Goal: Find specific page/section: Find specific page/section

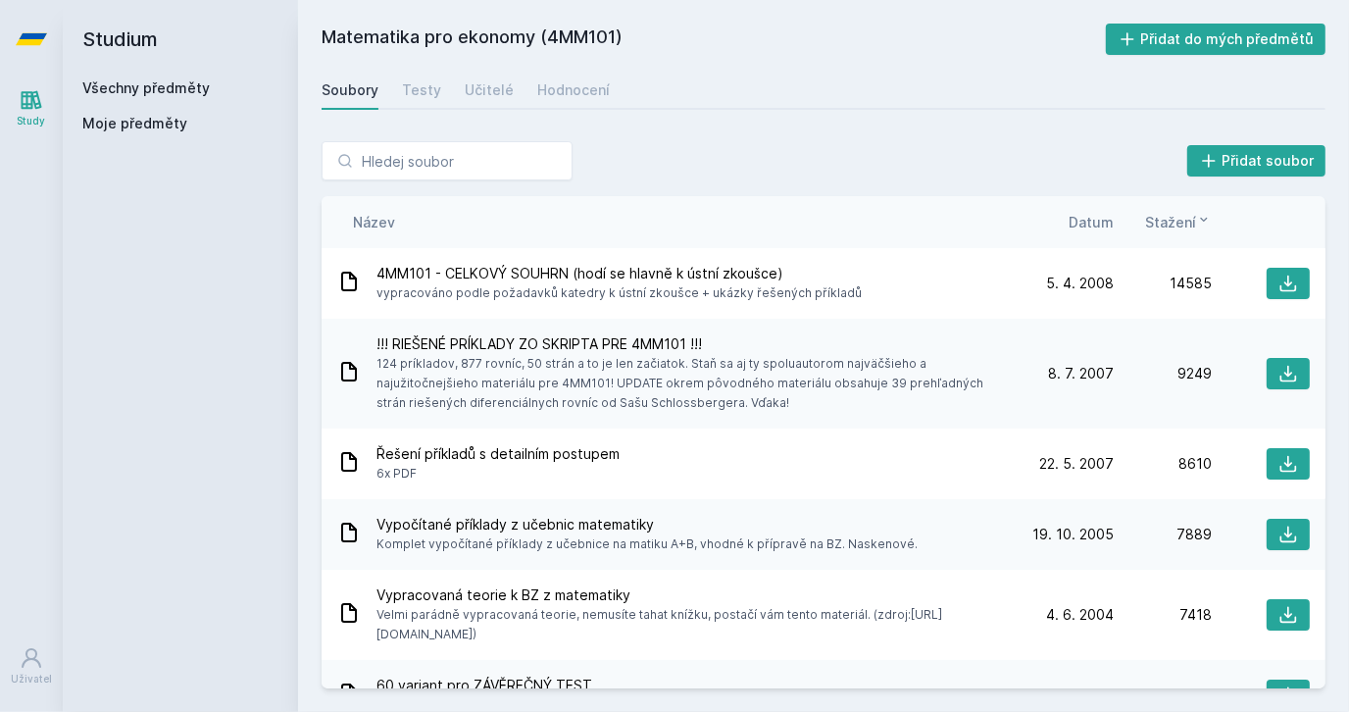
click at [155, 85] on link "Všechny předměty" at bounding box center [145, 87] width 127 height 17
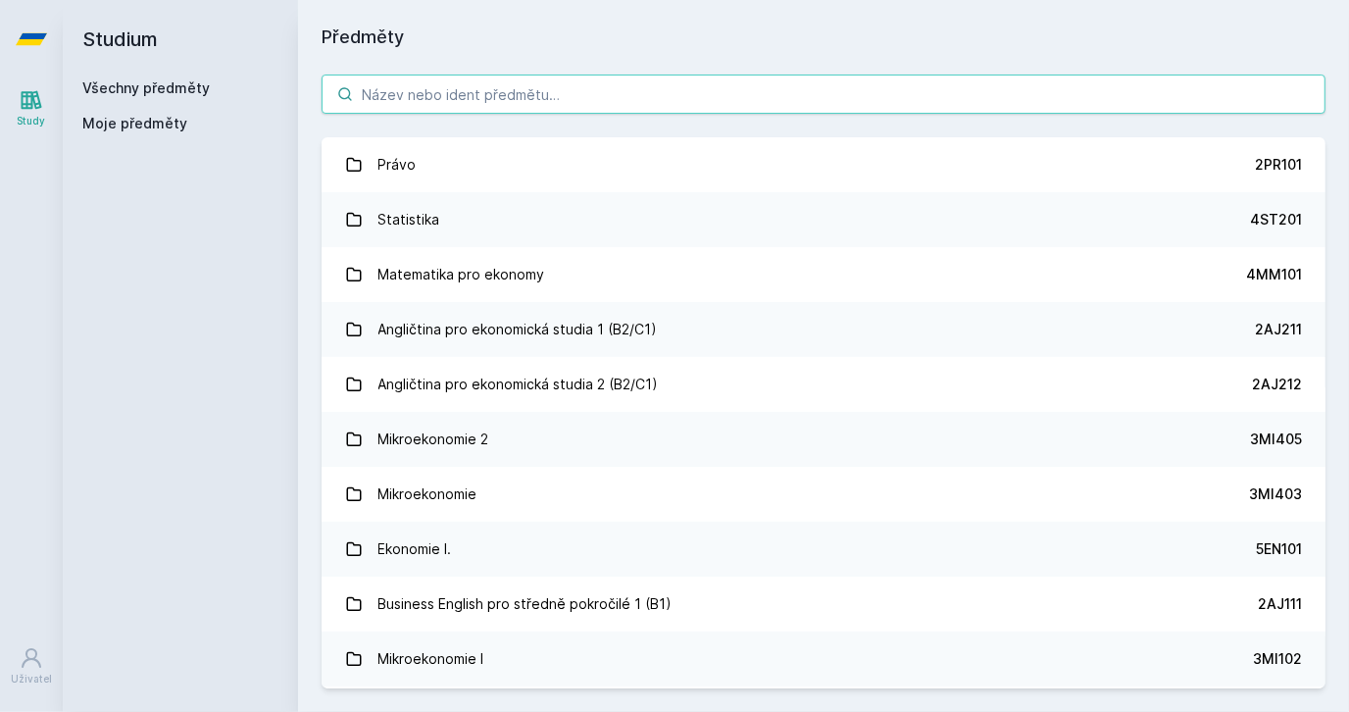
click at [386, 87] on input "search" at bounding box center [824, 94] width 1004 height 39
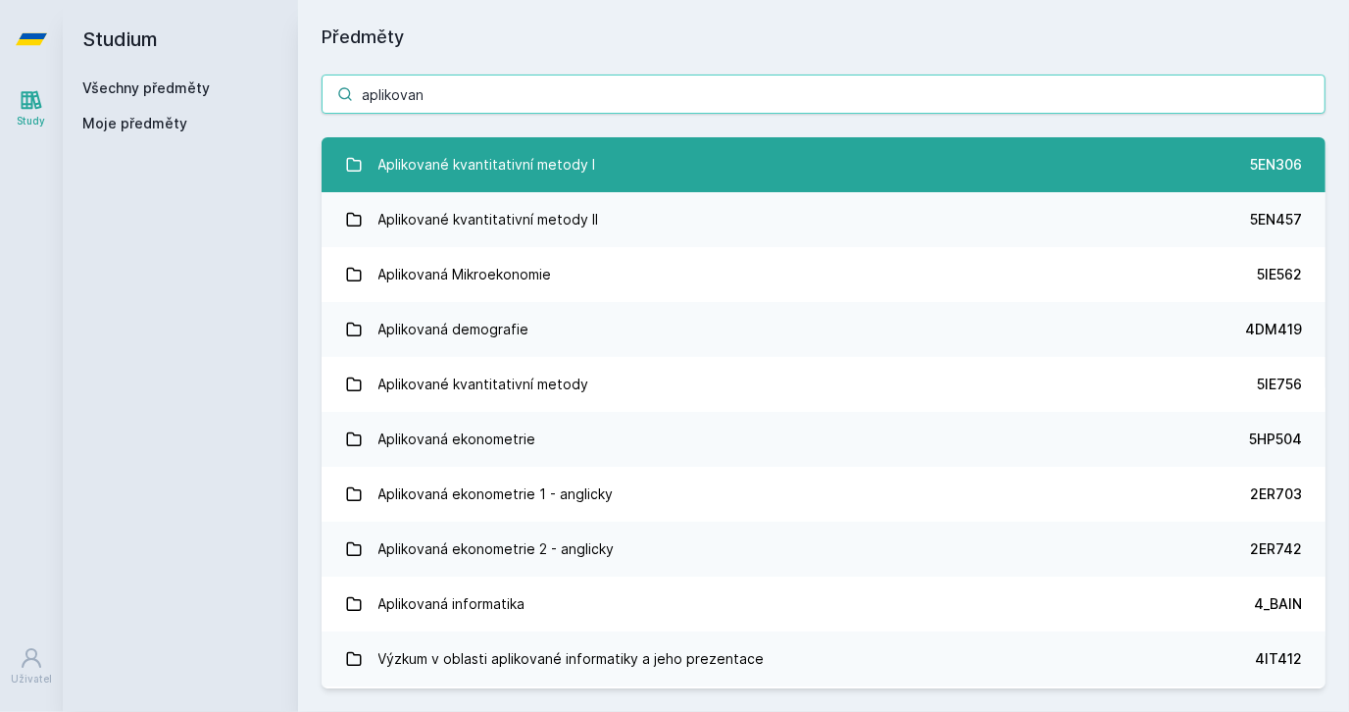
type input "aplikovan"
click at [488, 178] on div "Aplikované kvantitativní metody I" at bounding box center [488, 164] width 218 height 39
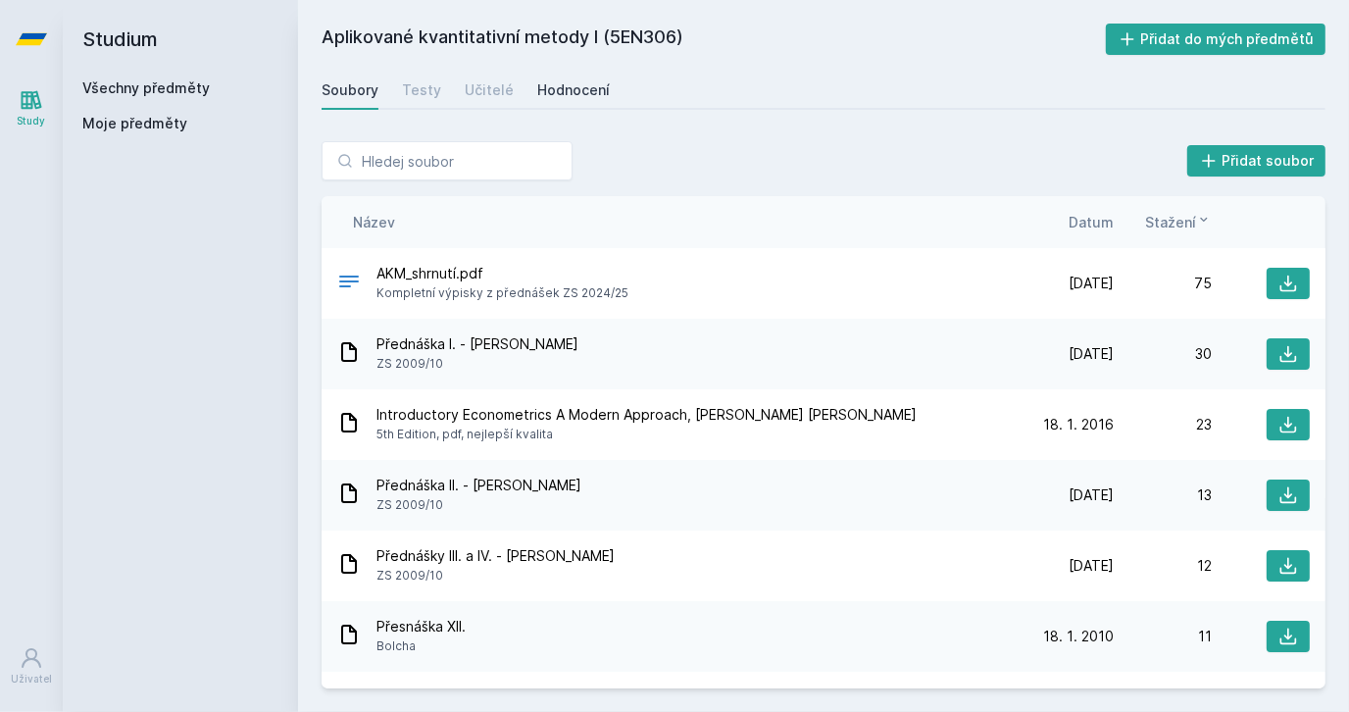
click at [552, 81] on div "Hodnocení" at bounding box center [573, 90] width 73 height 20
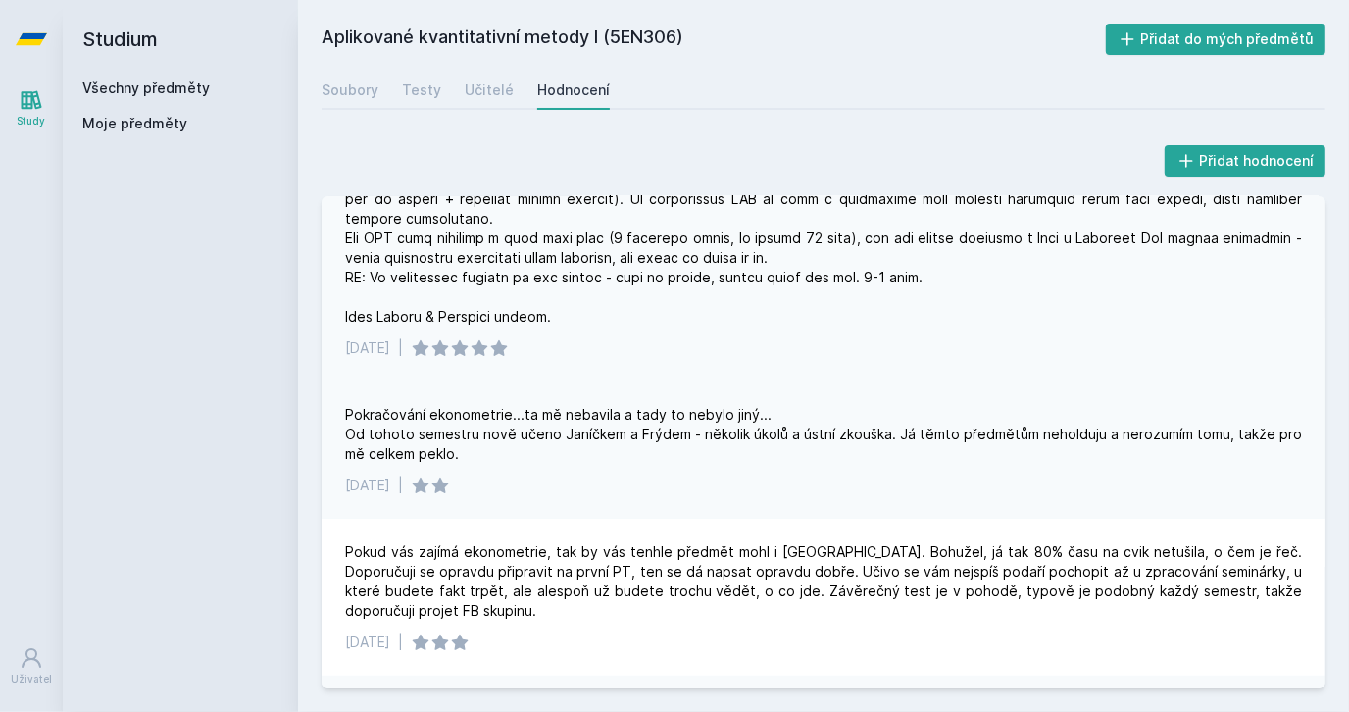
scroll to position [229, 0]
